Goal: Find contact information: Find contact information

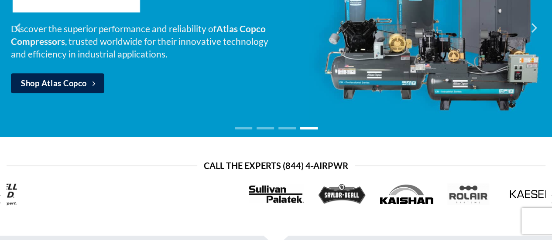
scroll to position [146, 0]
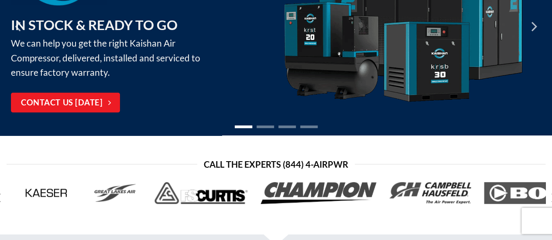
click at [108, 202] on div at bounding box center [276, 193] width 539 height 35
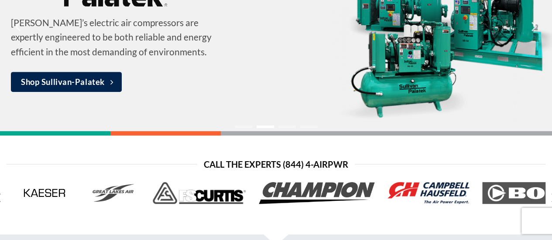
click at [422, 205] on link at bounding box center [428, 193] width 95 height 35
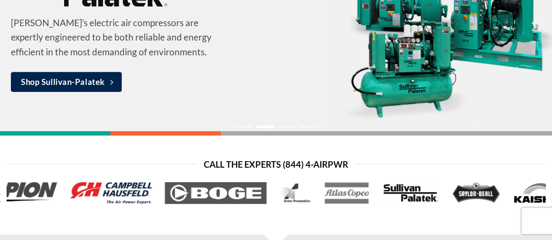
click at [99, 179] on div at bounding box center [276, 193] width 539 height 35
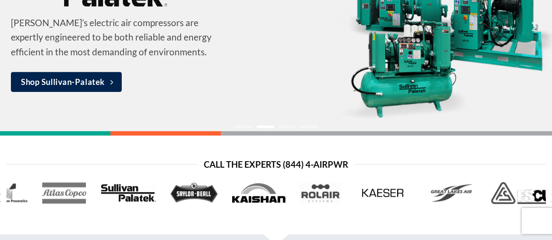
click at [160, 188] on div at bounding box center [276, 193] width 539 height 35
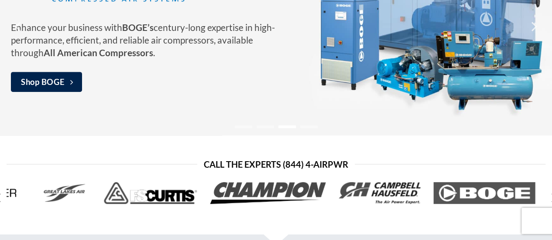
click at [7, 201] on div at bounding box center [276, 193] width 539 height 35
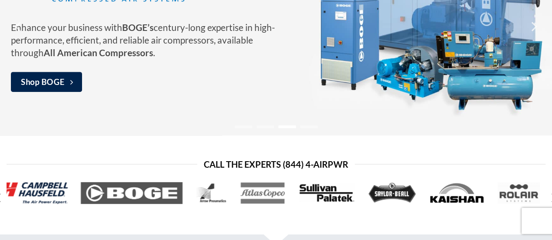
click at [0, 173] on div "Call the Experts (844) 4-AirPwr" at bounding box center [276, 183] width 552 height 53
